Goal: Task Accomplishment & Management: Use online tool/utility

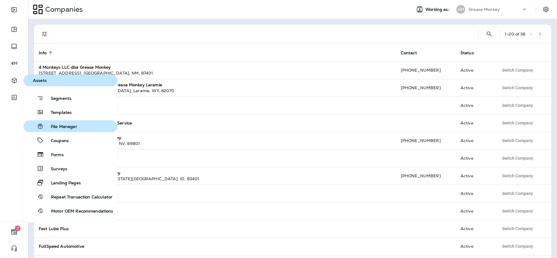
click at [71, 123] on div "File Manager" at bounding box center [51, 126] width 51 height 7
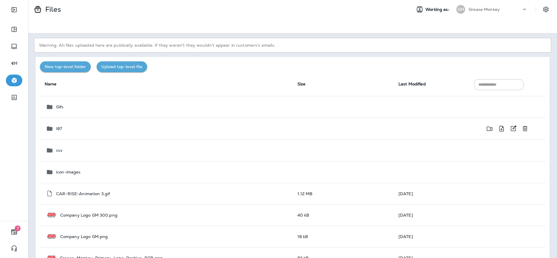
click at [148, 128] on div "I87" at bounding box center [167, 128] width 242 height 7
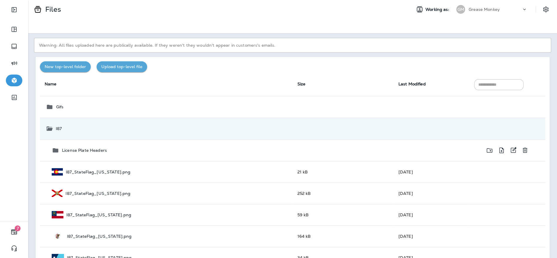
click at [132, 150] on div "License Plate Headers" at bounding box center [170, 150] width 236 height 7
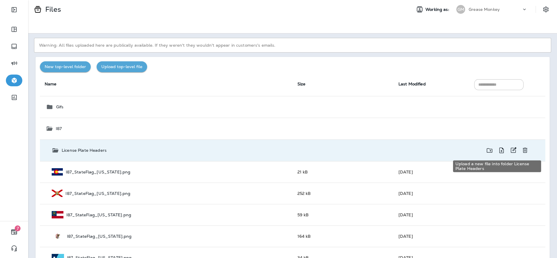
click at [498, 151] on icon "Upload a new file into folder License Plate Headers" at bounding box center [501, 150] width 7 height 7
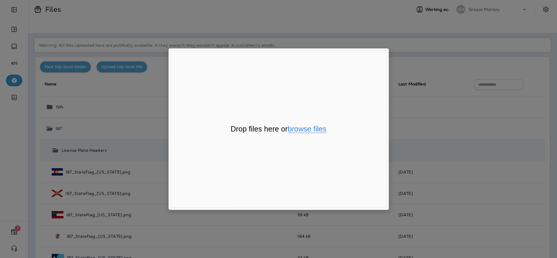
click at [319, 130] on button "browse files" at bounding box center [307, 129] width 39 height 8
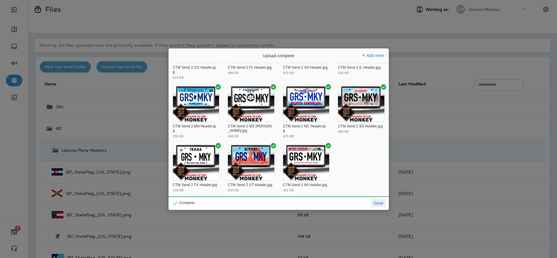
scroll to position [42, 0]
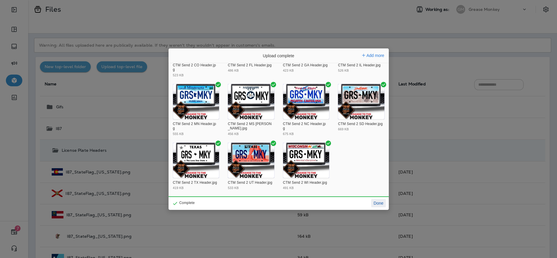
click at [378, 202] on button "Done" at bounding box center [378, 203] width 14 height 8
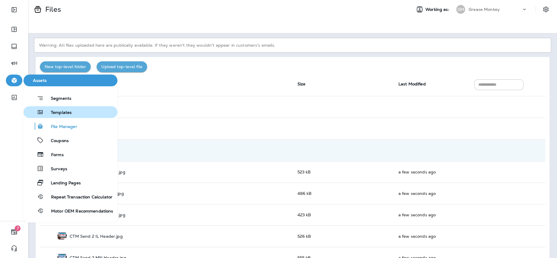
click at [79, 109] on button "Templates" at bounding box center [70, 112] width 94 height 12
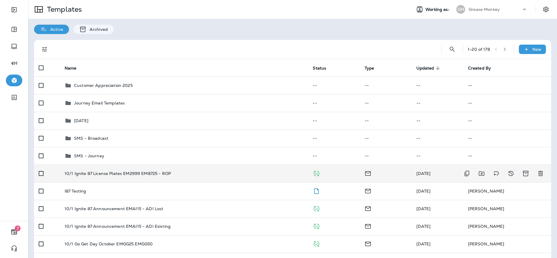
click at [179, 173] on div "10/1 Ignite 87 License Plates EM2999 EM8725 - ROP" at bounding box center [184, 173] width 239 height 5
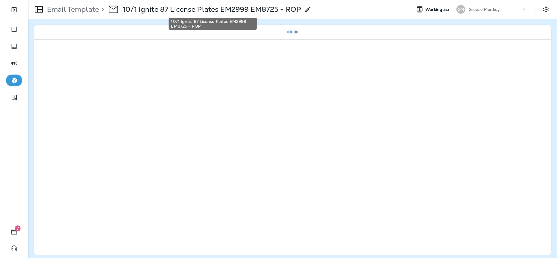
click at [282, 6] on p "10/1 Ignite 87 License Plates EM2999 EM8725 - ROP" at bounding box center [212, 9] width 178 height 9
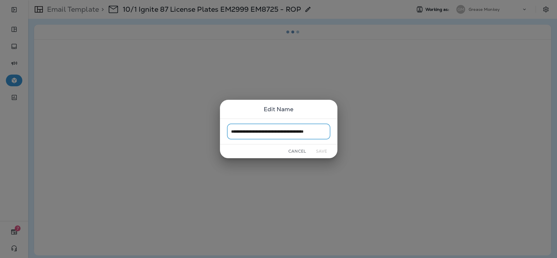
scroll to position [0, 10]
click at [245, 132] on input "**********" at bounding box center [278, 132] width 103 height 16
type input "**********"
click at [320, 148] on button "Save" at bounding box center [321, 151] width 22 height 9
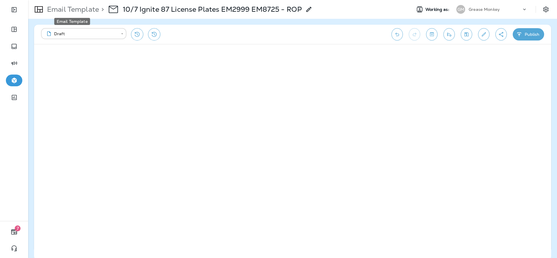
click at [88, 8] on p "Email Template" at bounding box center [72, 9] width 54 height 9
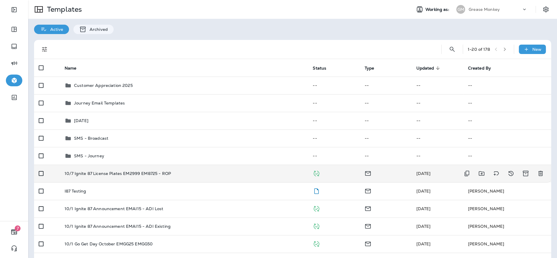
click at [119, 173] on p "10/7 Ignite 87 License Plates EM2999 EM8725 - ROP" at bounding box center [118, 173] width 106 height 5
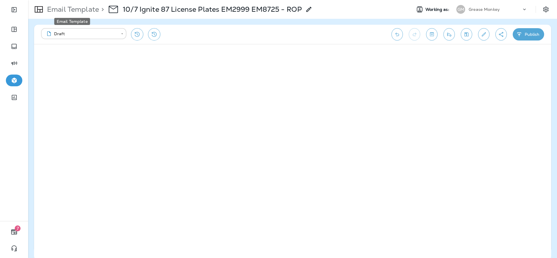
click at [68, 10] on p "Email Template" at bounding box center [72, 9] width 54 height 9
